Goal: Task Accomplishment & Management: Manage account settings

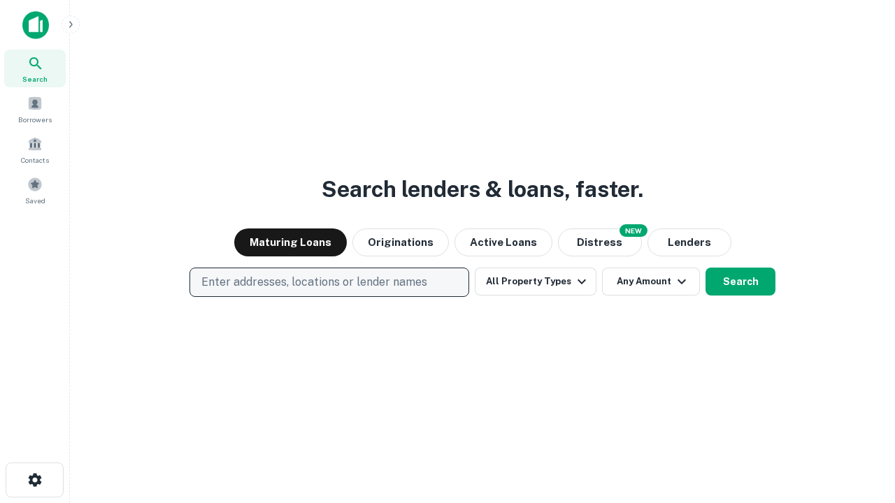
click at [329, 282] on p "Enter addresses, locations or lender names" at bounding box center [314, 282] width 226 height 17
type input "**********"
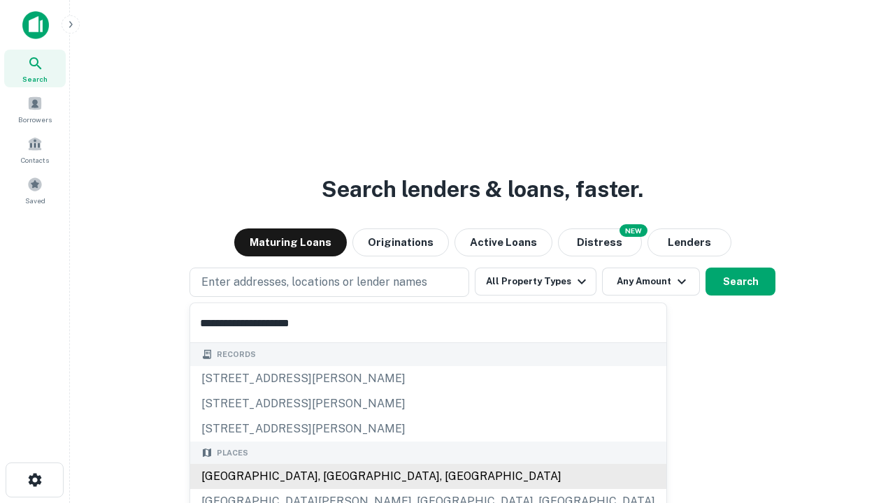
click at [334, 477] on div "[GEOGRAPHIC_DATA], [GEOGRAPHIC_DATA], [GEOGRAPHIC_DATA]" at bounding box center [428, 476] width 476 height 25
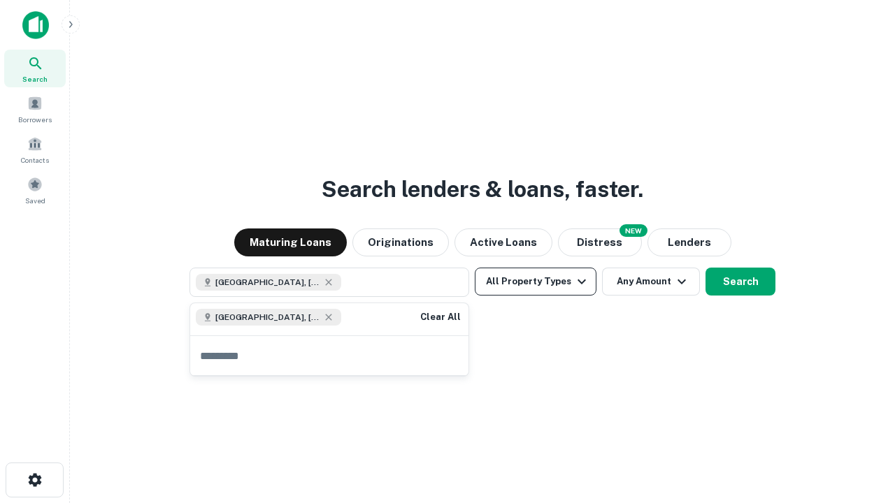
click at [536, 282] on button "All Property Types" at bounding box center [536, 282] width 122 height 28
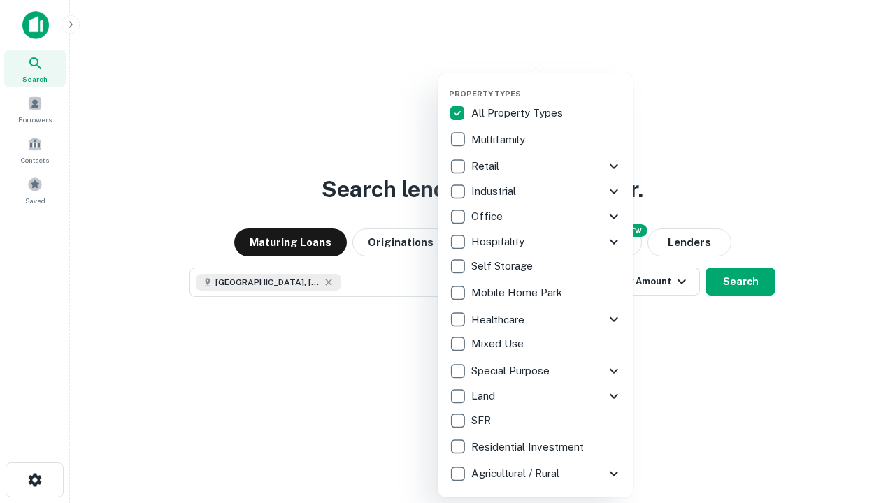
click at [547, 85] on button "button" at bounding box center [547, 85] width 196 height 1
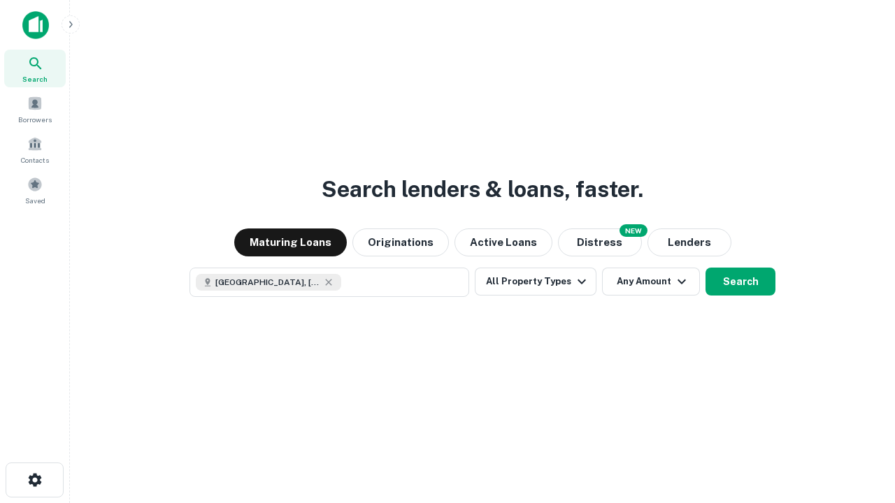
scroll to position [22, 0]
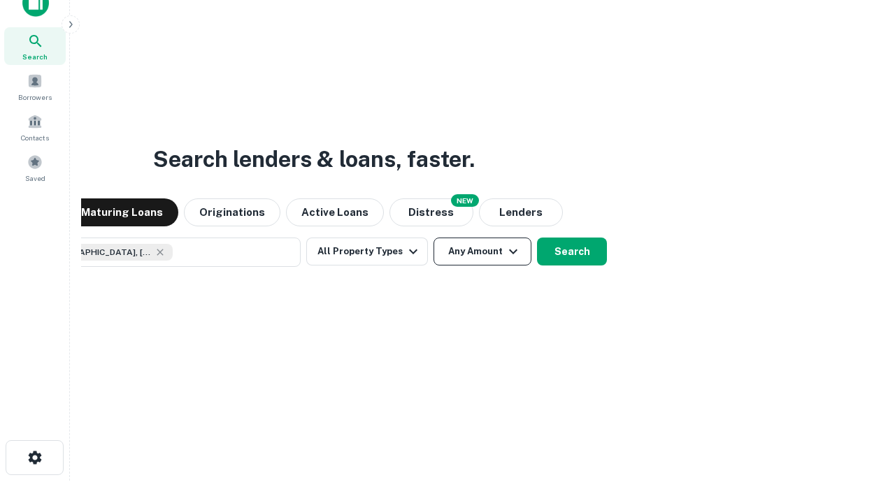
click at [433, 238] on button "Any Amount" at bounding box center [482, 252] width 98 height 28
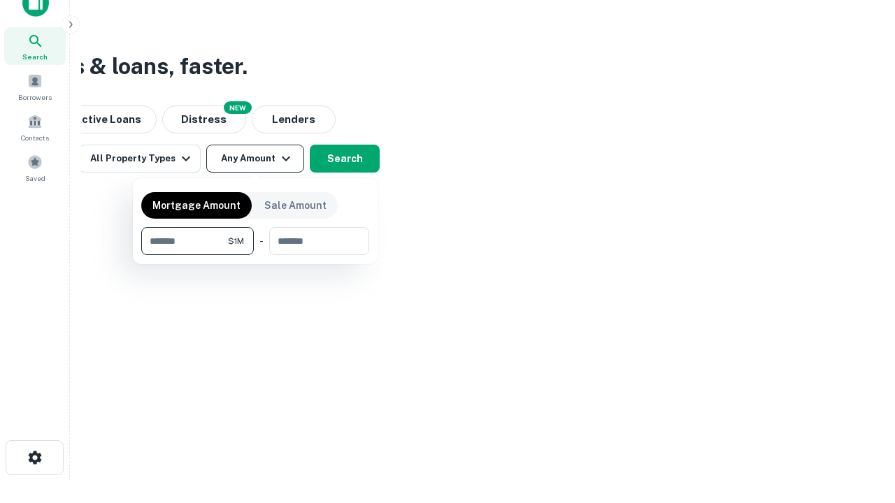
type input "*******"
click at [255, 255] on button "button" at bounding box center [255, 255] width 228 height 1
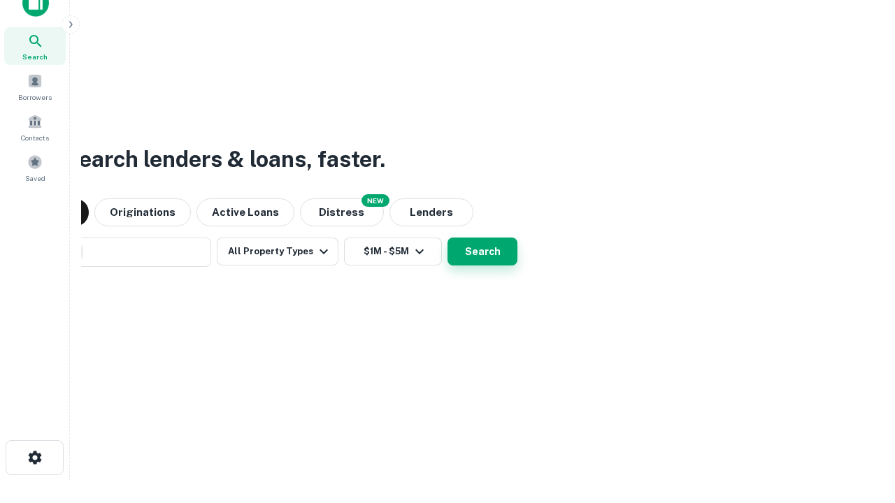
click at [447, 238] on button "Search" at bounding box center [482, 252] width 70 height 28
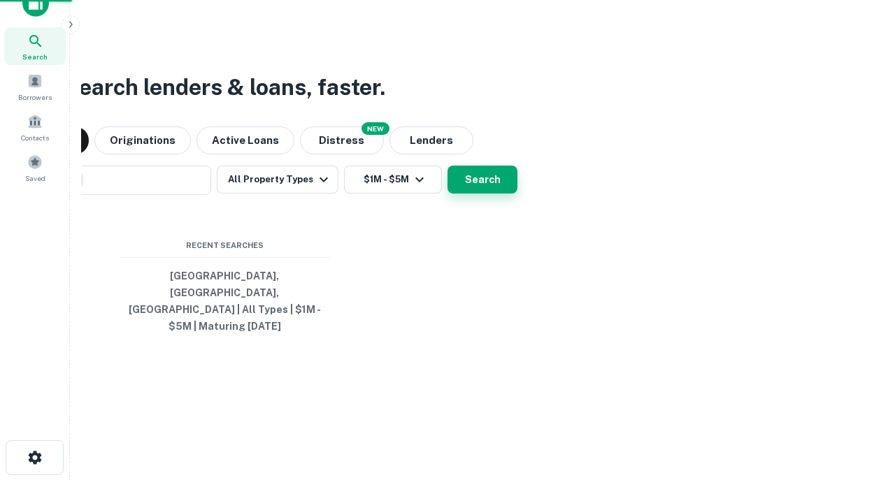
scroll to position [45, 396]
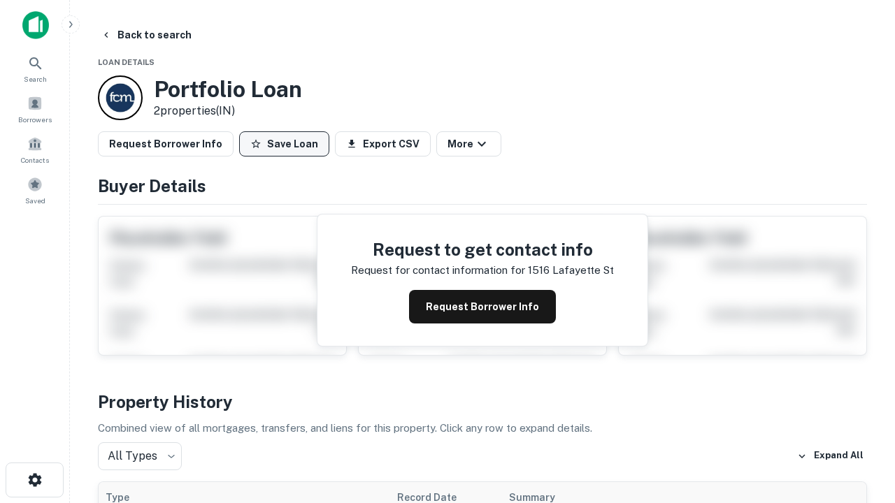
click at [284, 144] on button "Save Loan" at bounding box center [284, 143] width 90 height 25
click at [287, 144] on button "Loan Saved" at bounding box center [287, 143] width 96 height 25
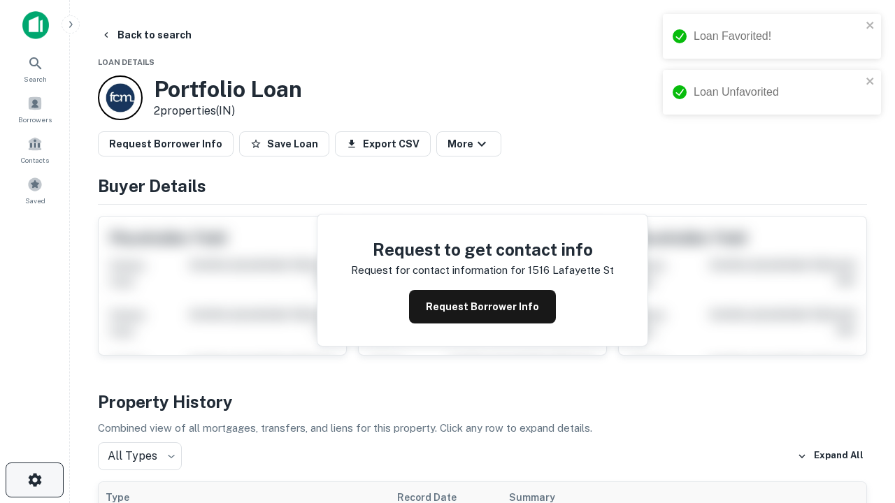
click at [34, 480] on icon "button" at bounding box center [35, 480] width 17 height 17
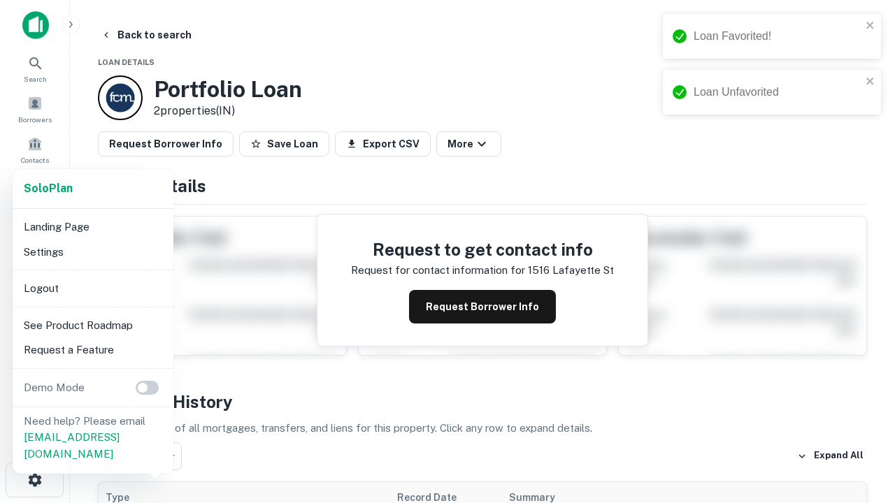
click at [92, 288] on li "Logout" at bounding box center [93, 288] width 150 height 25
